Goal: Use online tool/utility: Utilize a website feature to perform a specific function

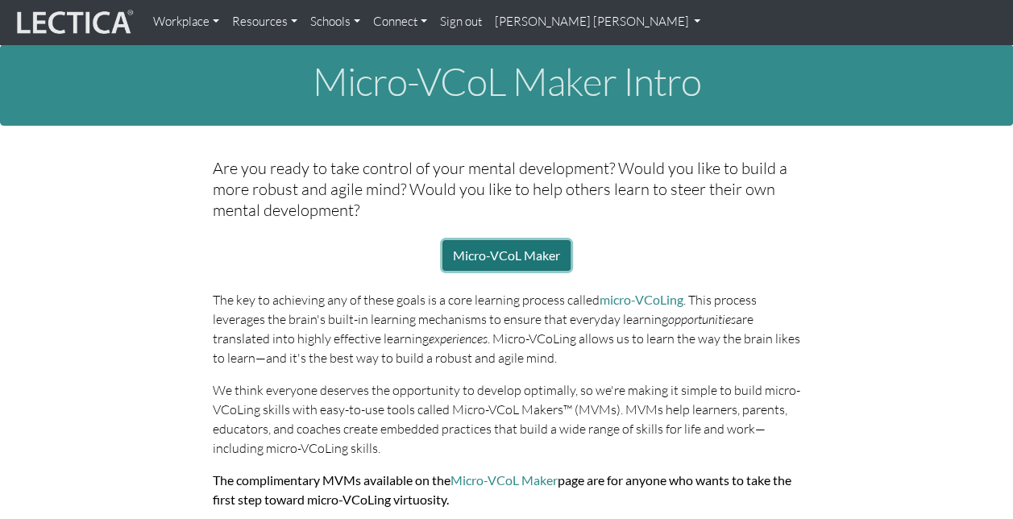
click at [511, 257] on link "Micro-VCoL Maker" at bounding box center [506, 255] width 128 height 31
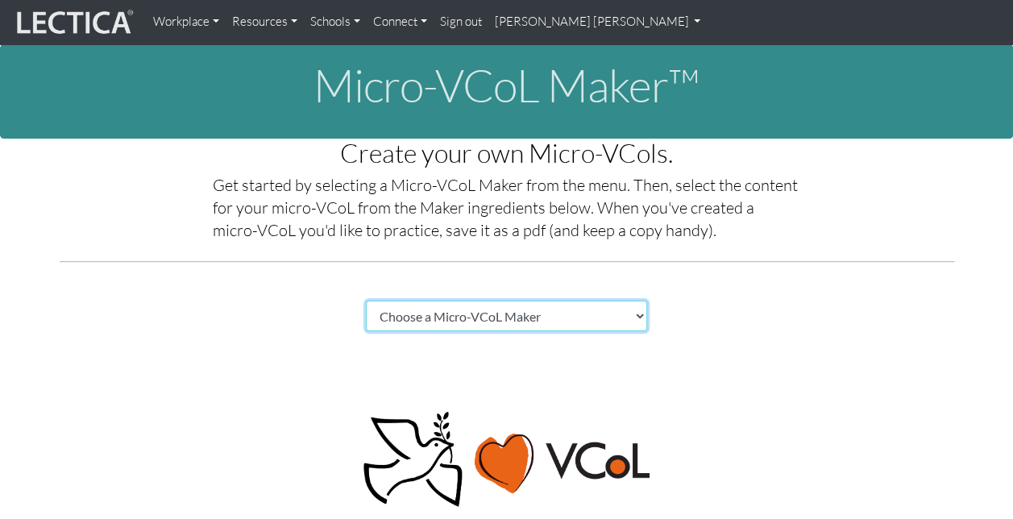
click at [640, 313] on select "Choose a Micro-VCoL Maker" at bounding box center [507, 316] width 282 height 31
click at [366, 301] on select "Choose a Micro-VCoL Maker" at bounding box center [507, 316] width 282 height 31
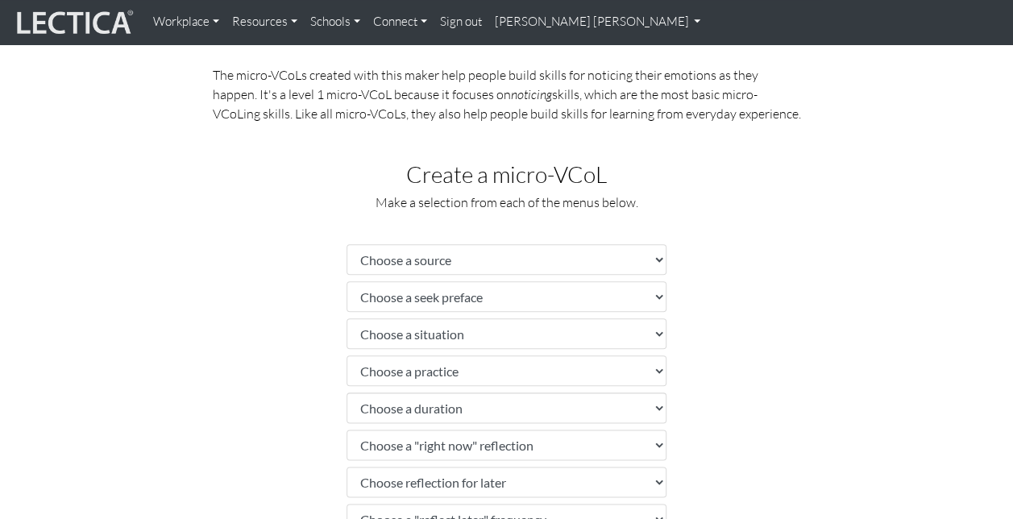
scroll to position [745, 0]
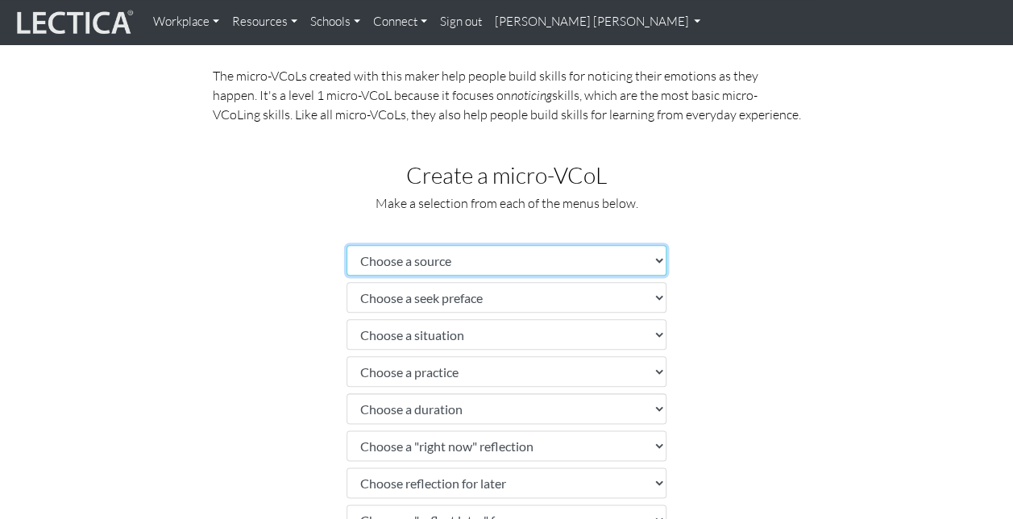
click at [662, 256] on select "Choose a source" at bounding box center [506, 260] width 320 height 31
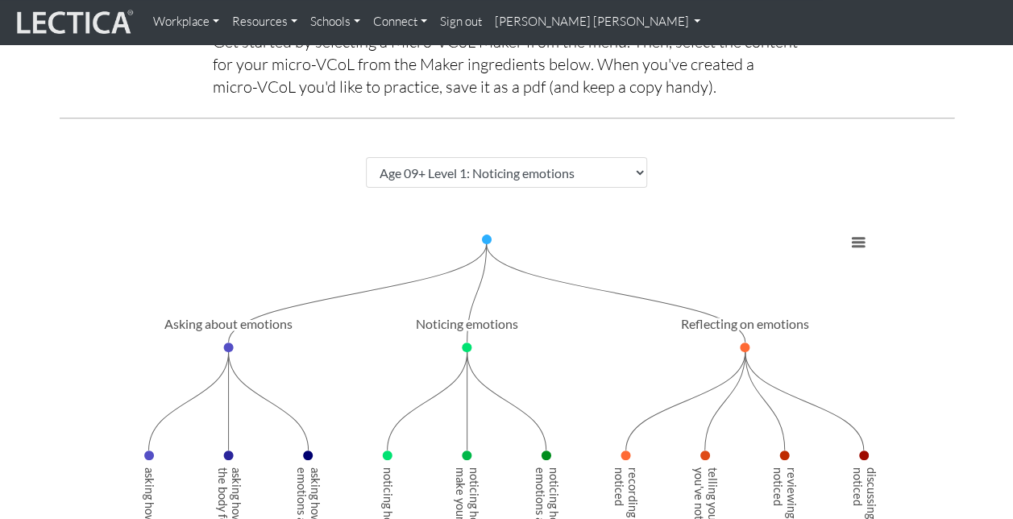
scroll to position [143, 0]
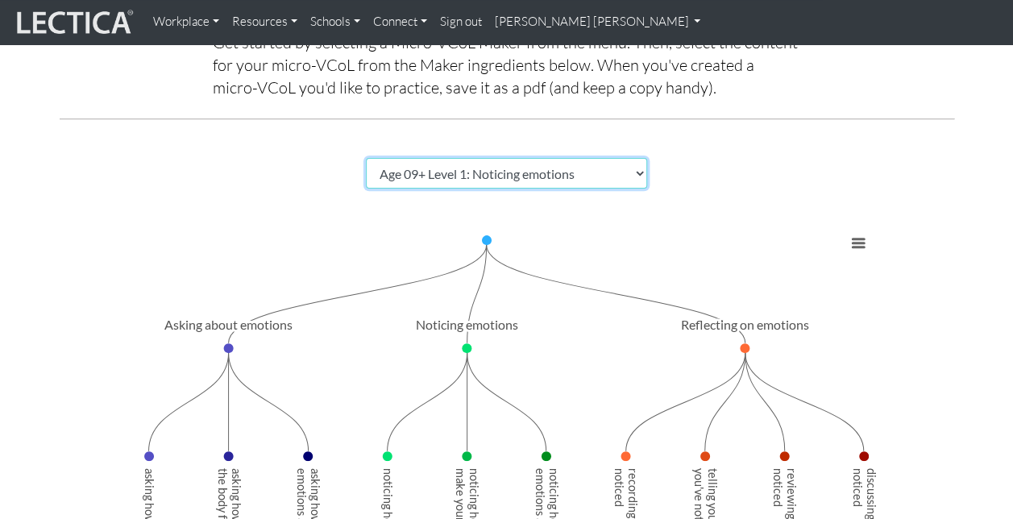
click at [640, 169] on select "Choose a Micro-VCoL Maker" at bounding box center [507, 173] width 282 height 31
select select "83d362ee-1552-446e-a79b-128712ffa662"
click at [366, 158] on select "Choose a Micro-VCoL Maker" at bounding box center [507, 173] width 282 height 31
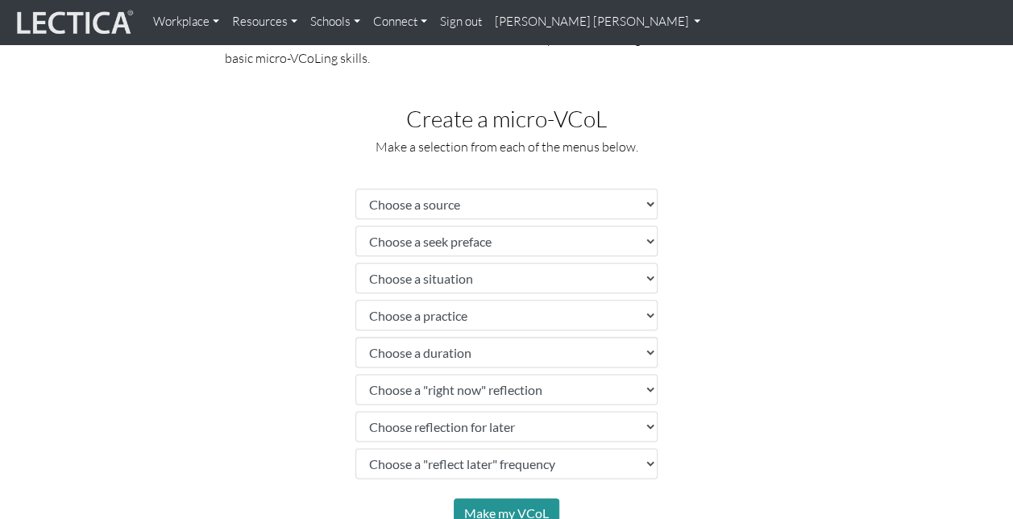
scroll to position [803, 0]
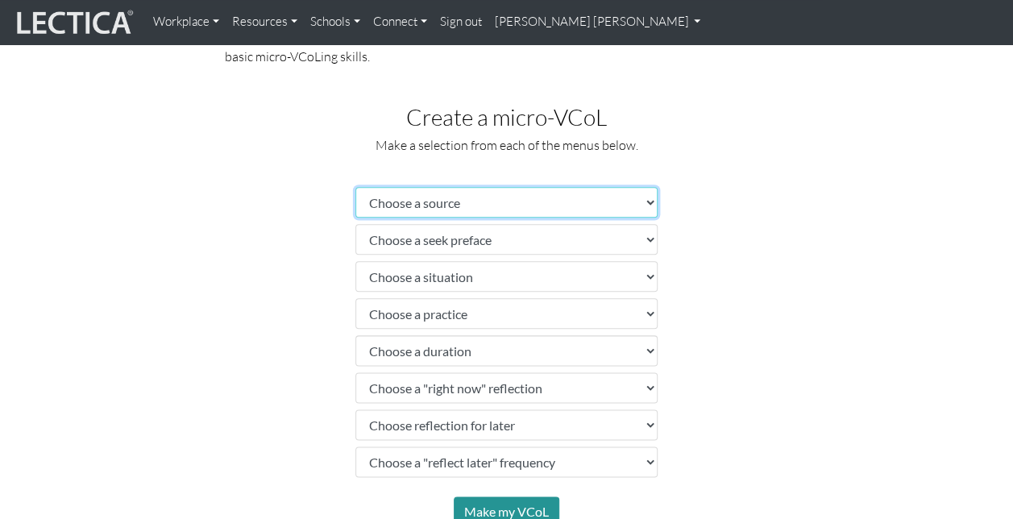
click at [648, 202] on select "Choose a source" at bounding box center [506, 202] width 302 height 31
select select "family members"
click at [355, 187] on select "Choose a source" at bounding box center [506, 202] width 302 height 31
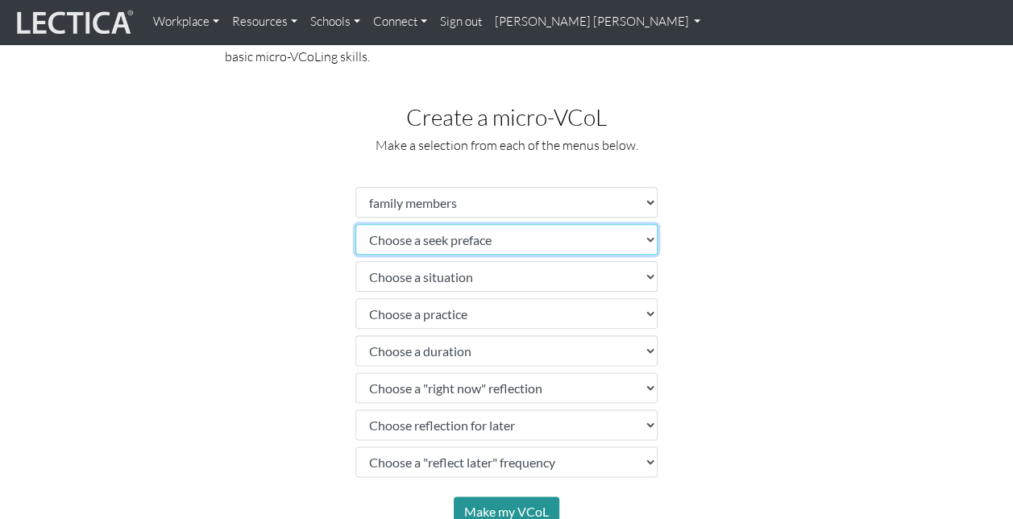
click at [654, 238] on select "Choose a seek preface" at bounding box center [506, 239] width 302 height 31
click at [355, 224] on select "Choose a seek preface" at bounding box center [506, 239] width 302 height 31
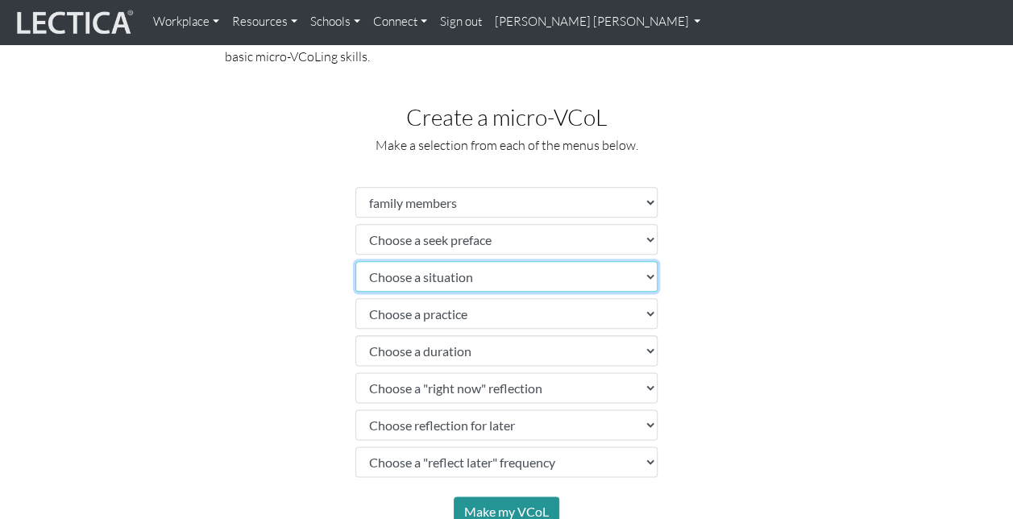
click at [649, 276] on select "Choose a situation" at bounding box center [506, 276] width 302 height 31
select select "frustrated"
click at [355, 261] on select "Choose a situation" at bounding box center [506, 276] width 302 height 31
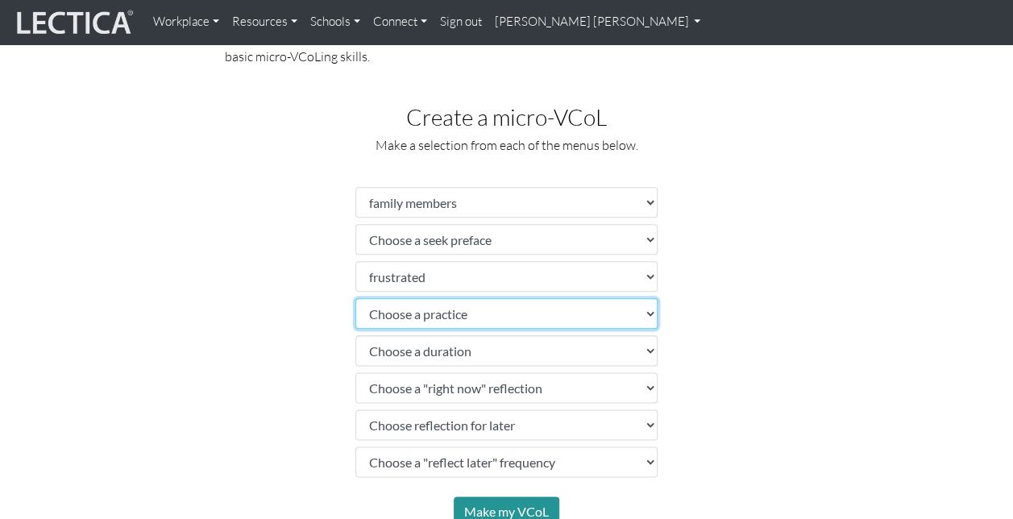
click at [654, 312] on select "Choose a practice" at bounding box center [506, 313] width 302 height 31
select select "ask yourself what's making you feel"
click at [355, 298] on select "Choose a practice" at bounding box center [506, 313] width 302 height 31
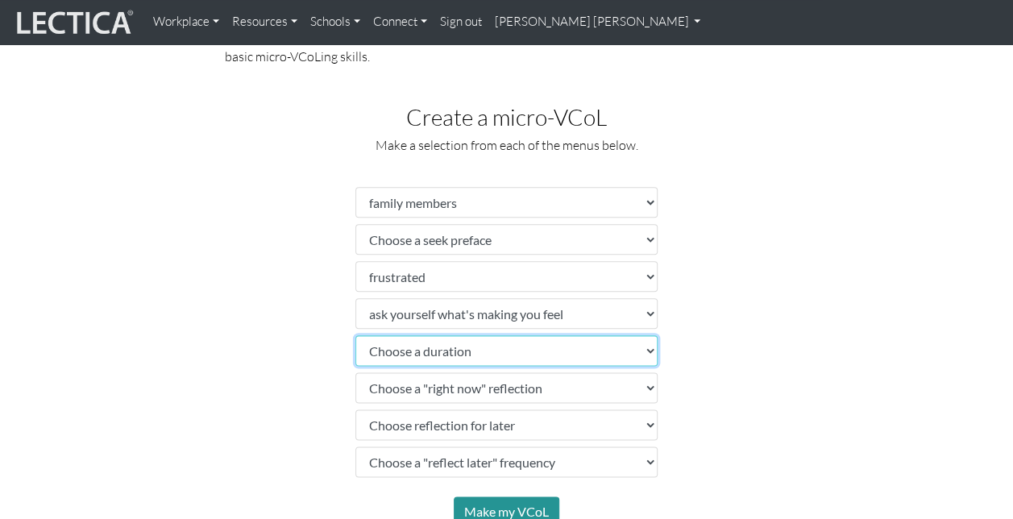
click at [649, 348] on select "Choose a duration" at bounding box center [506, 350] width 302 height 31
select select "for the next week or so"
click at [355, 335] on select "Choose a duration" at bounding box center [506, 350] width 302 height 31
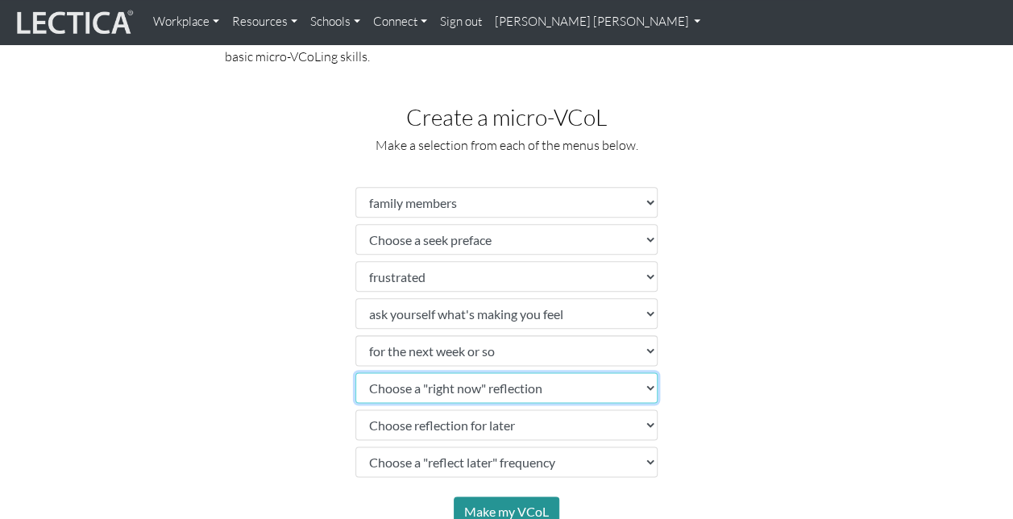
click at [649, 386] on select "Choose a "right now" reflection" at bounding box center [506, 387] width 302 height 31
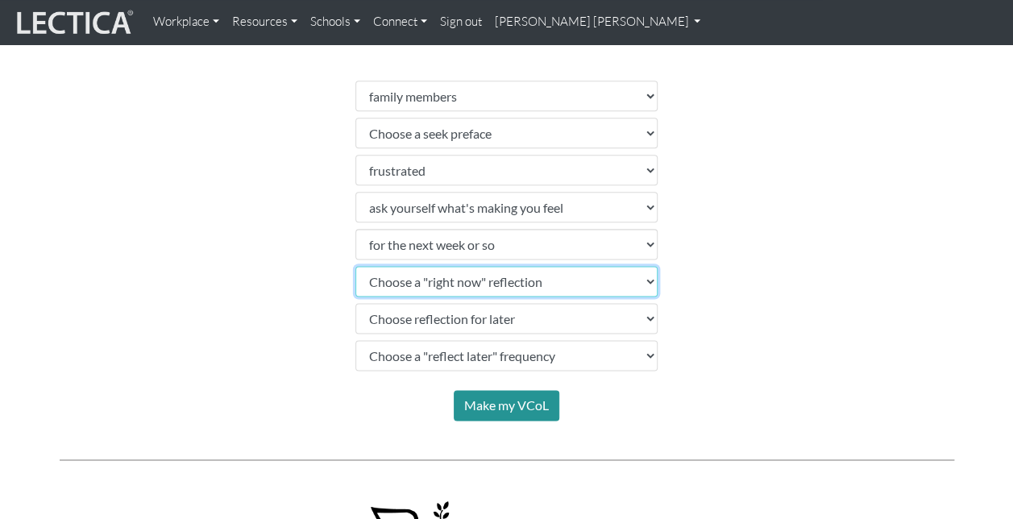
scroll to position [913, 0]
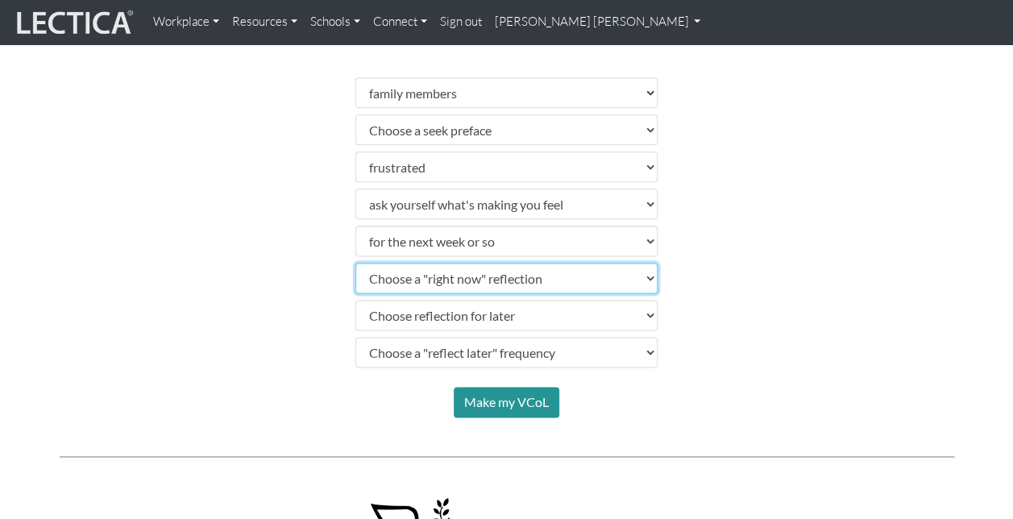
click at [653, 277] on select "Choose a "right now" reflection" at bounding box center [506, 278] width 302 height 31
select select "jot down what you're noticing"
click at [355, 263] on select "Choose a "right now" reflection" at bounding box center [506, 278] width 302 height 31
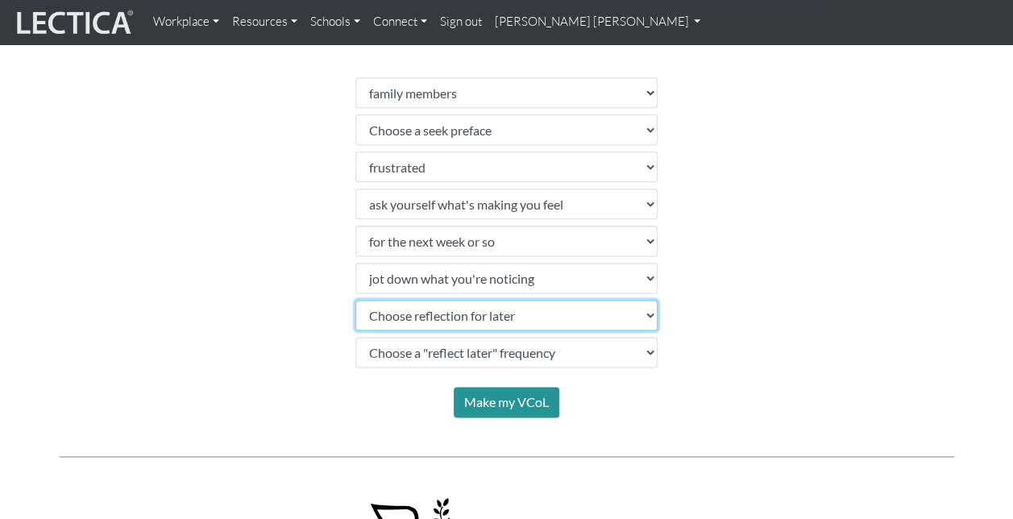
click at [651, 313] on select "Choose reflection for later" at bounding box center [506, 315] width 302 height 31
select select "discuss your progress"
click at [355, 300] on select "Choose reflection for later" at bounding box center [506, 315] width 302 height 31
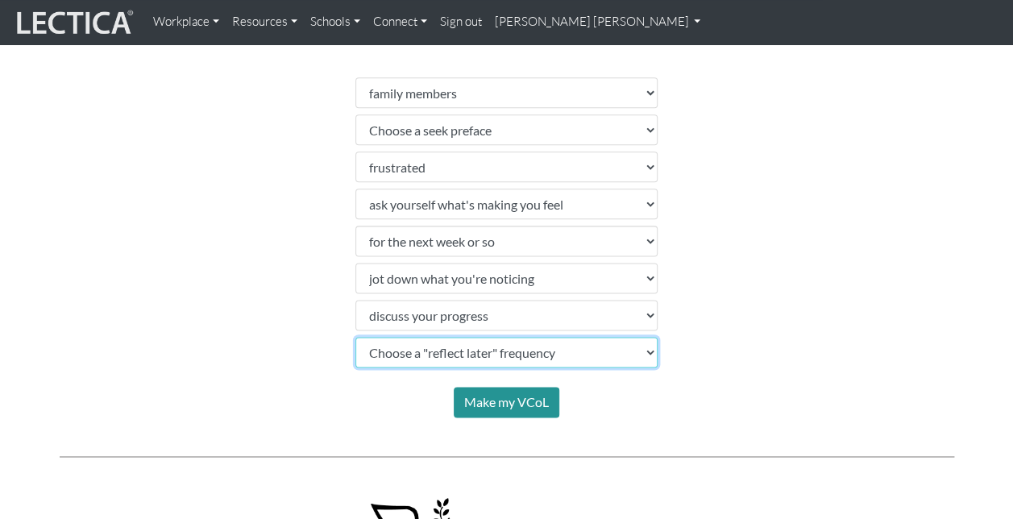
click at [653, 352] on select "Choose a "reflect later" frequency" at bounding box center [506, 352] width 302 height 31
select select "every morning"
click at [355, 337] on select "Choose a "reflect later" frequency" at bounding box center [506, 352] width 302 height 31
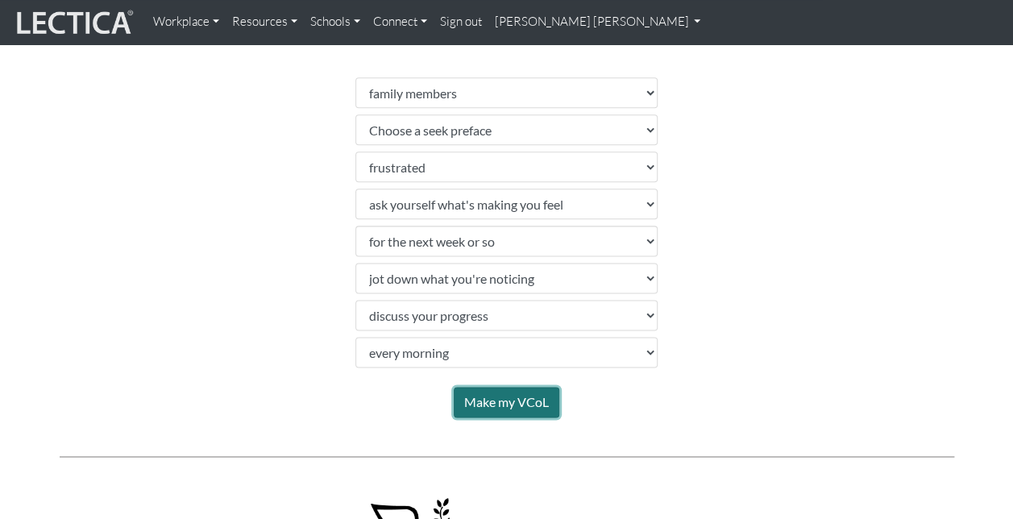
click at [512, 404] on button "Make my VCoL" at bounding box center [507, 402] width 106 height 31
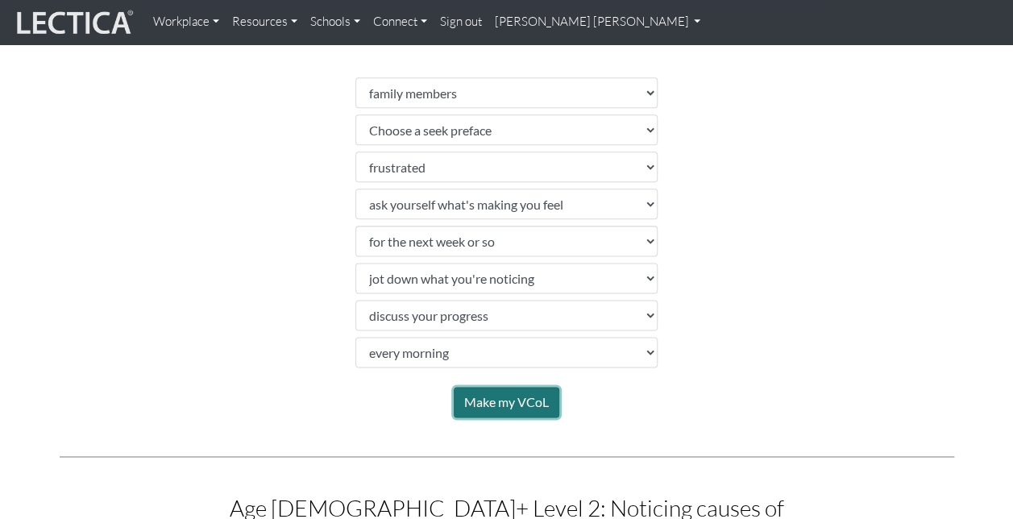
click at [487, 404] on button "Make my VCoL" at bounding box center [507, 402] width 106 height 31
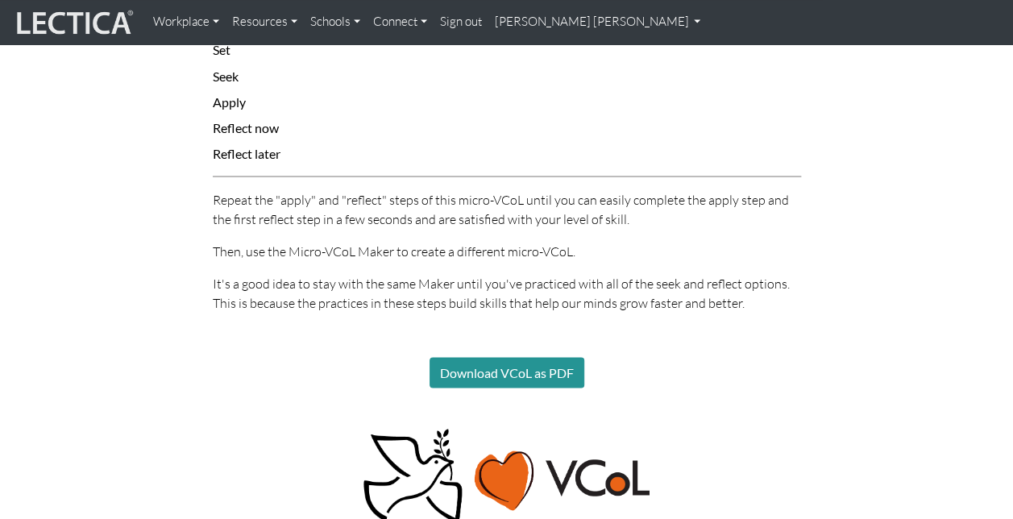
scroll to position [1453, 0]
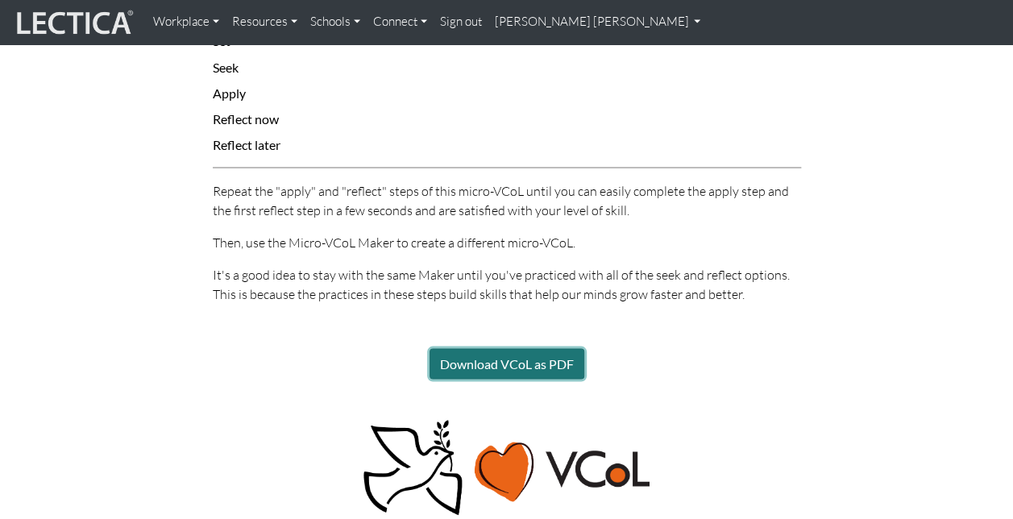
click at [541, 348] on button "Download VCoL as PDF" at bounding box center [506, 363] width 155 height 31
